Goal: Navigation & Orientation: Find specific page/section

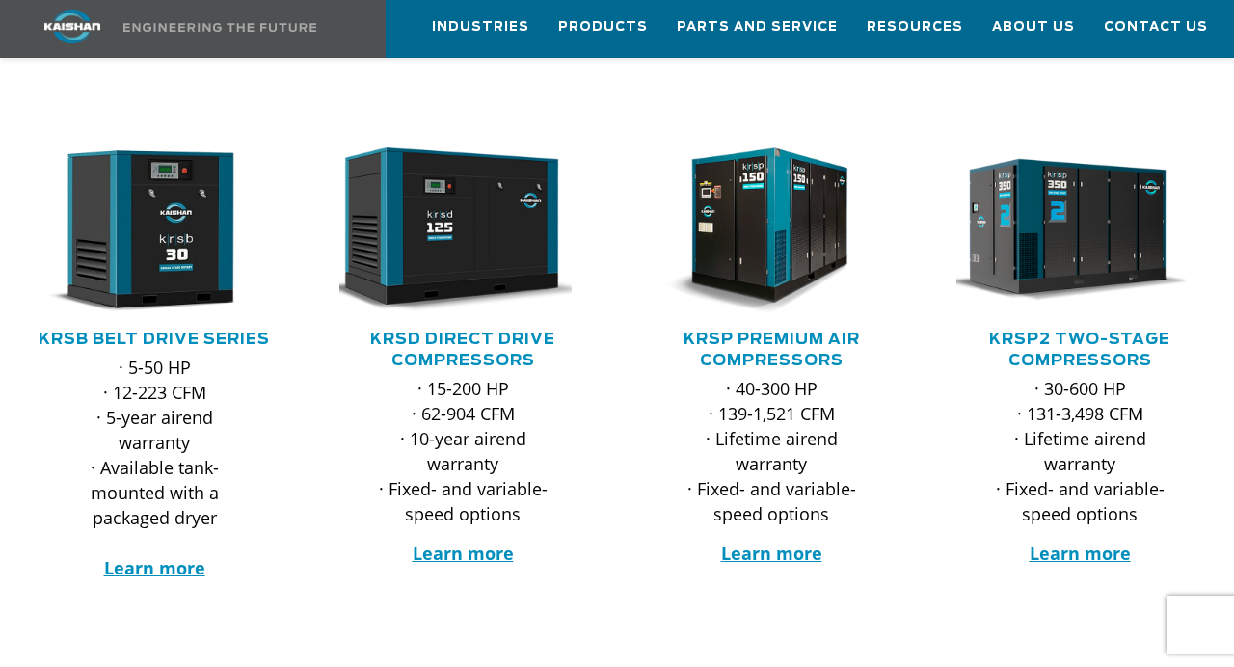
scroll to position [306, 0]
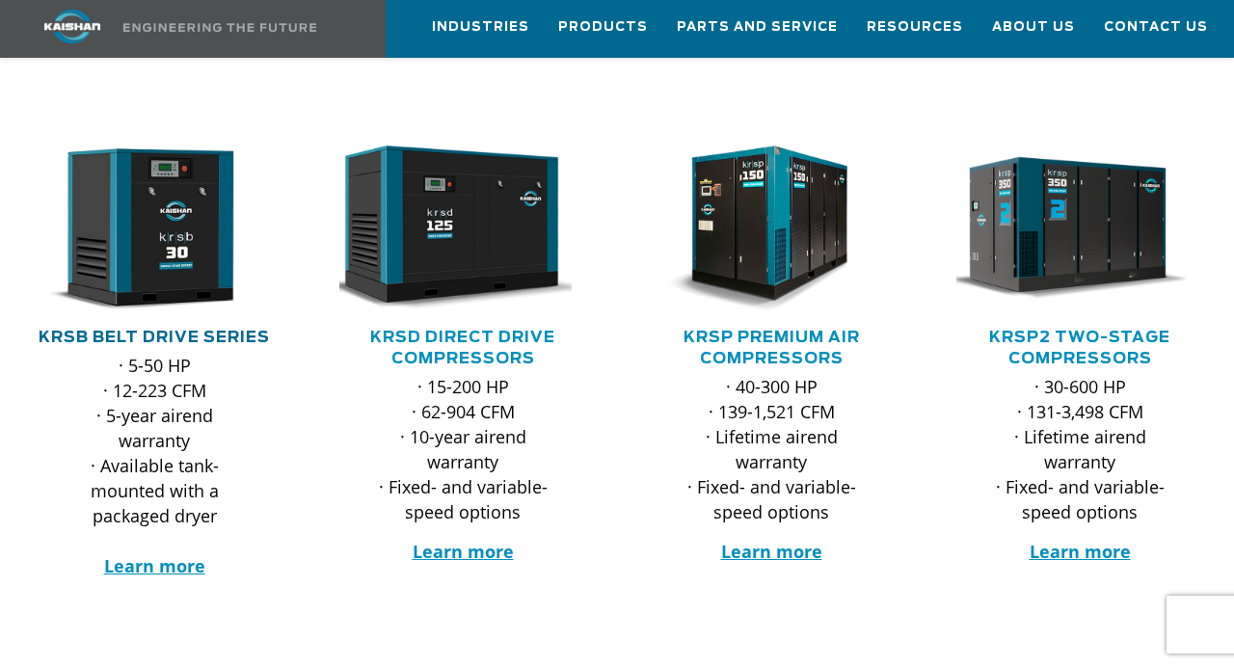
click at [118, 330] on link "KRSB Belt Drive Series" at bounding box center [154, 337] width 231 height 15
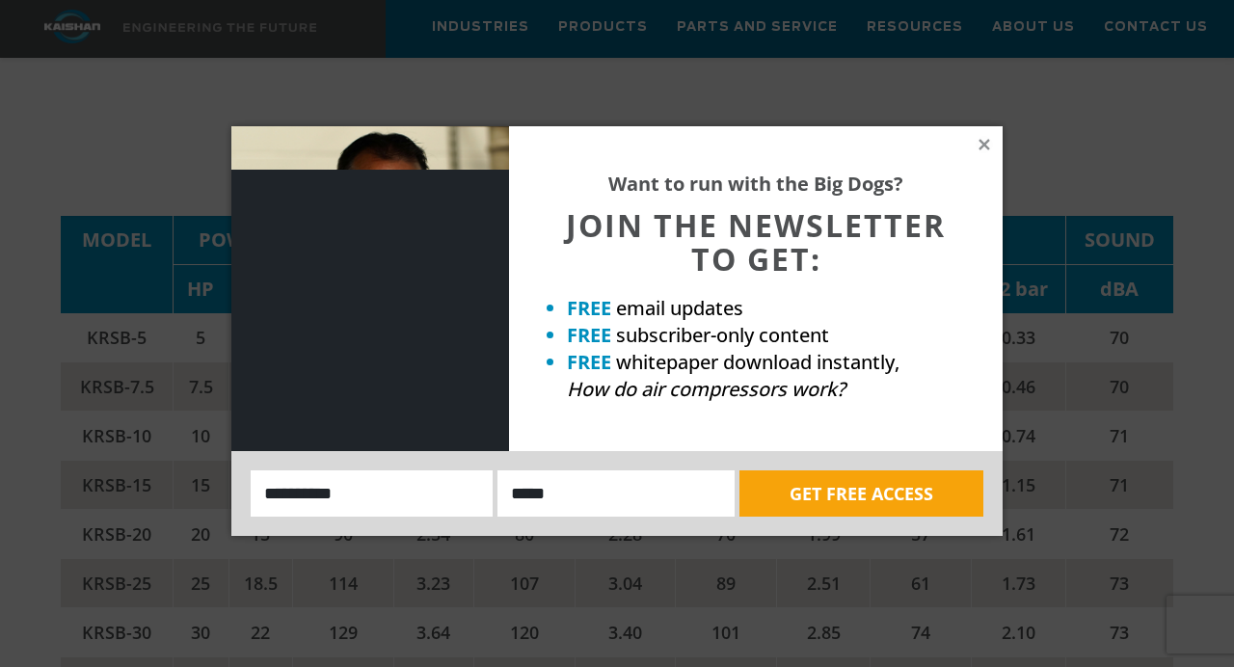
scroll to position [2839, 0]
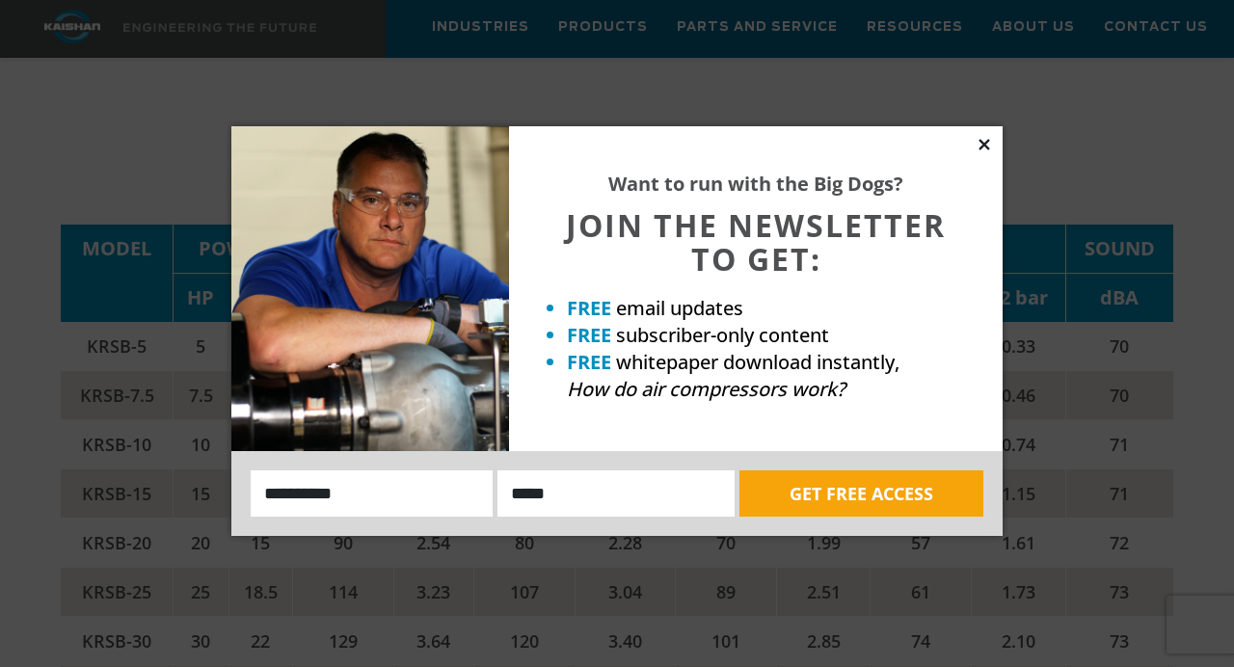
click at [987, 143] on icon at bounding box center [983, 144] width 17 height 17
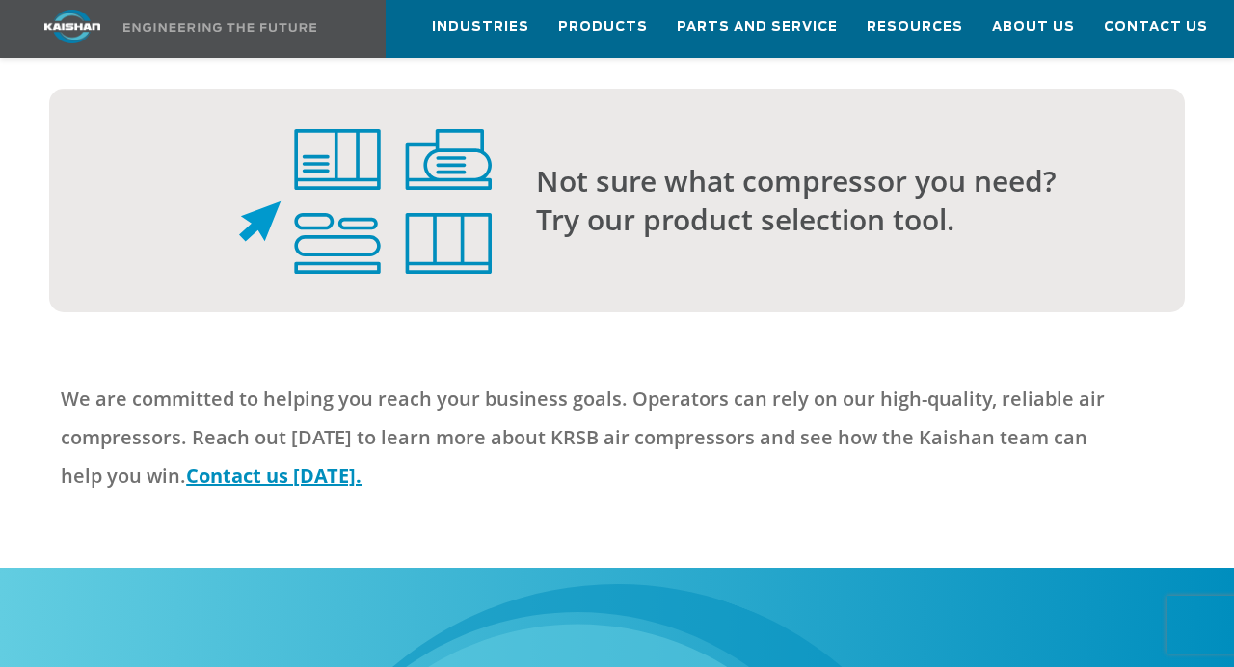
scroll to position [4955, 0]
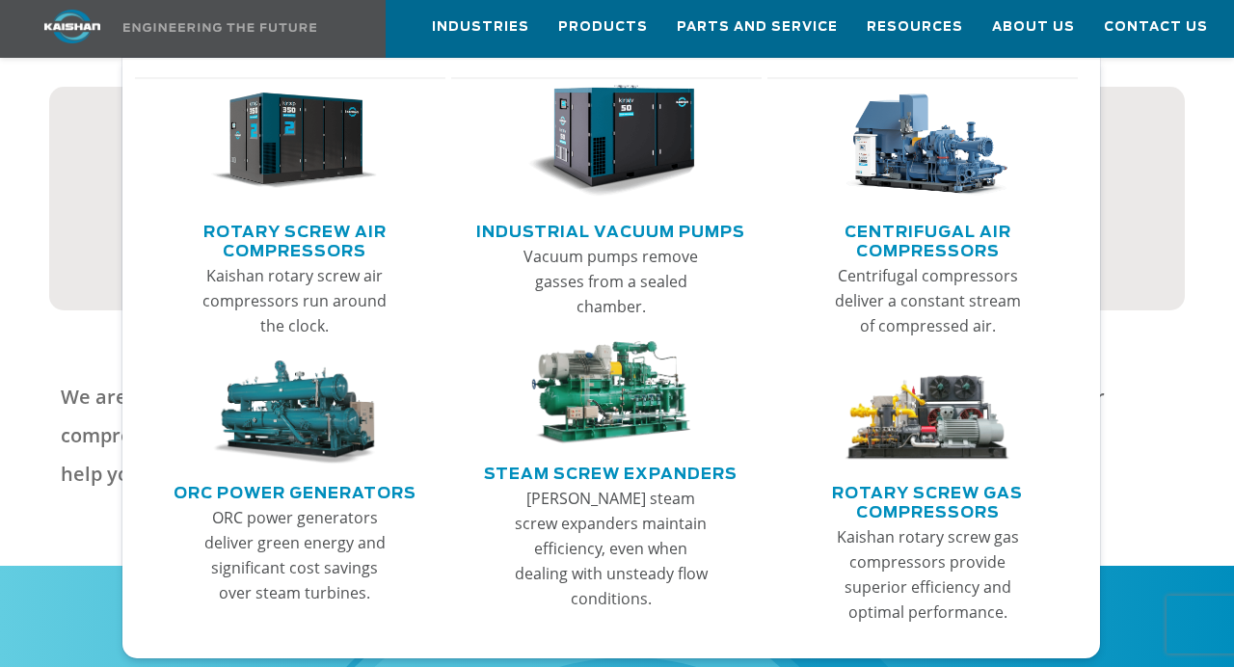
click at [330, 227] on link "Rotary Screw Air Compressors" at bounding box center [295, 239] width 301 height 48
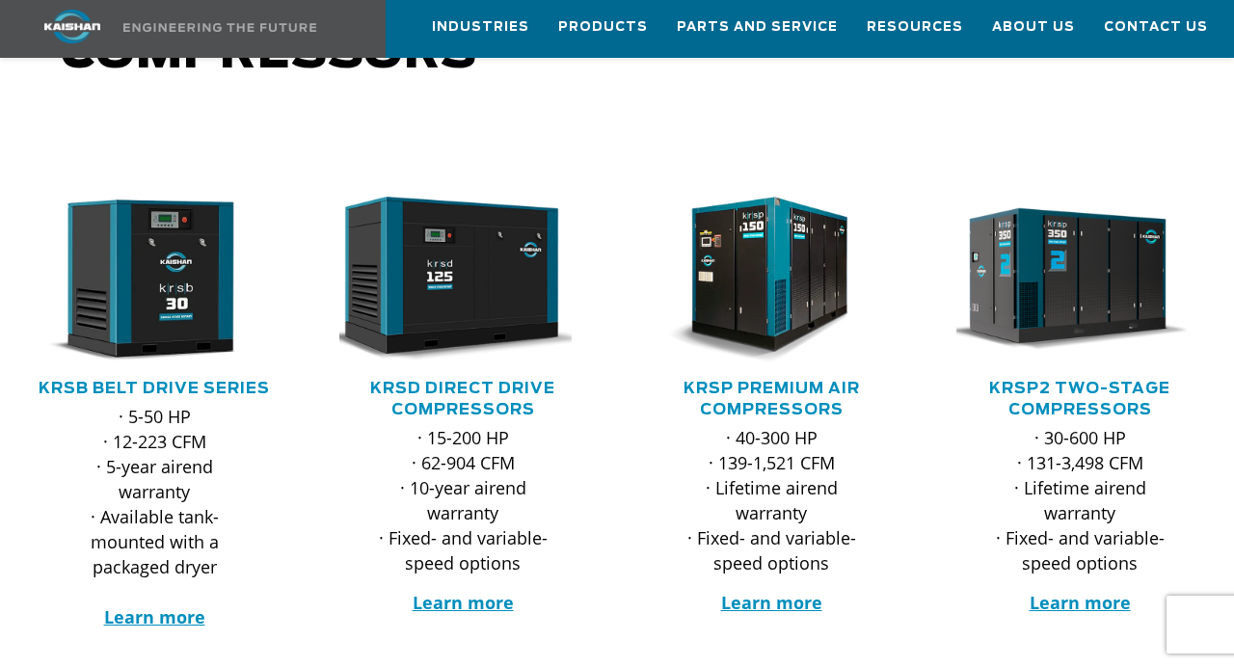
scroll to position [254, 0]
click at [245, 381] on link "KRSB Belt Drive Series" at bounding box center [154, 388] width 231 height 15
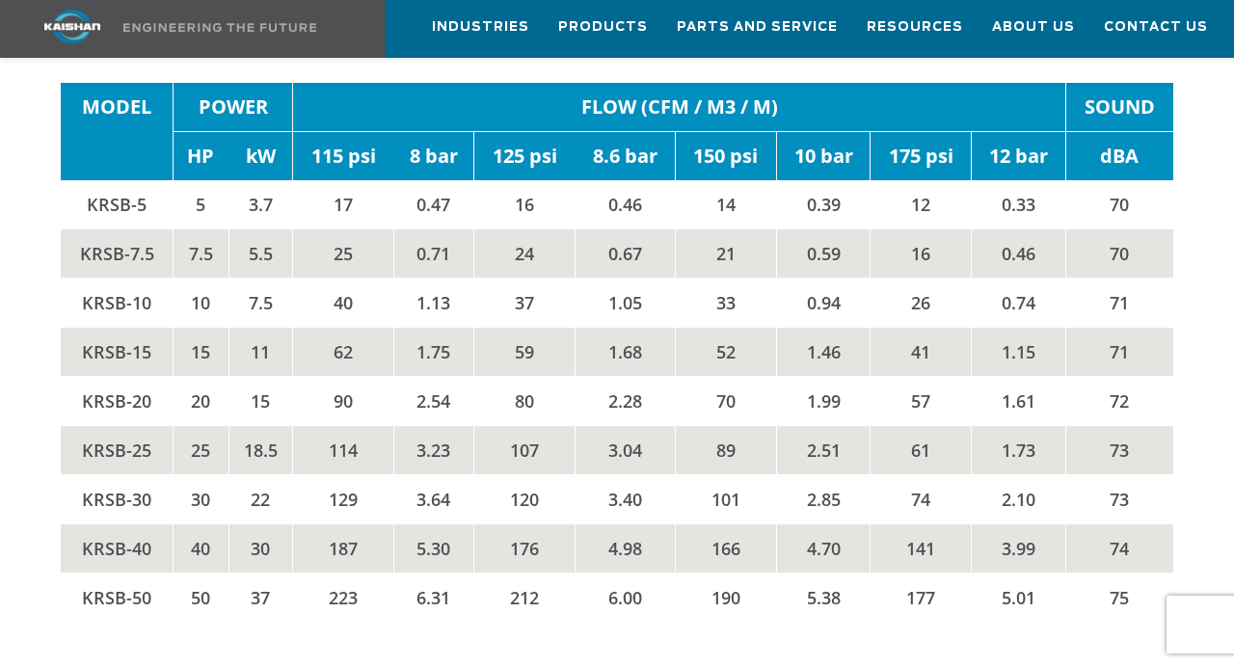
scroll to position [2905, 0]
